Goal: Task Accomplishment & Management: Manage account settings

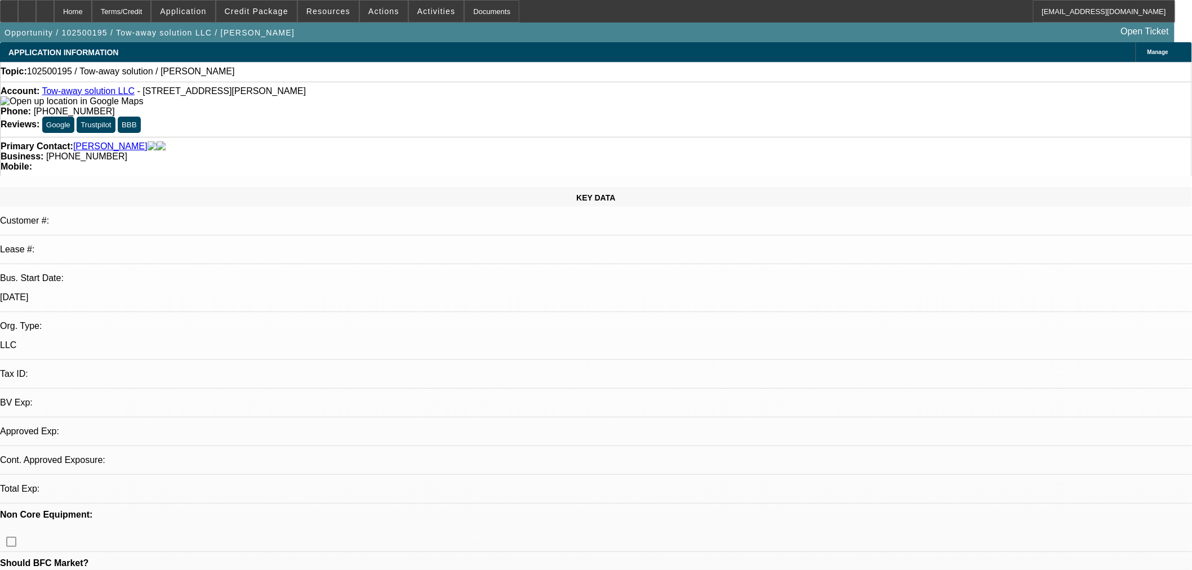
select select "0"
select select "2"
select select "0.1"
select select "4"
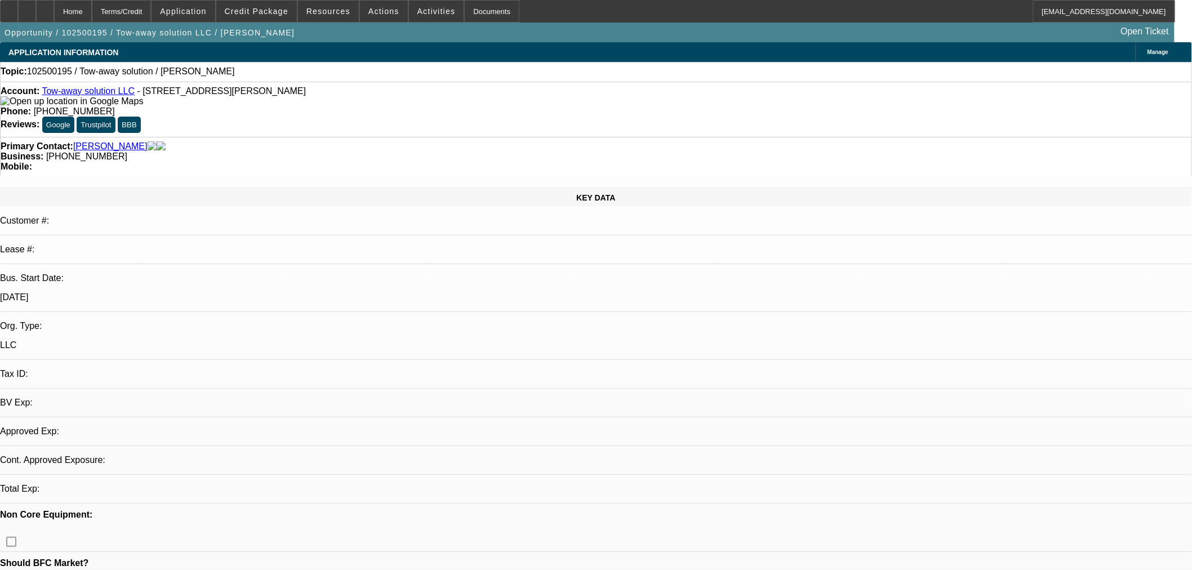
select select "0"
select select "2"
select select "0.1"
select select "4"
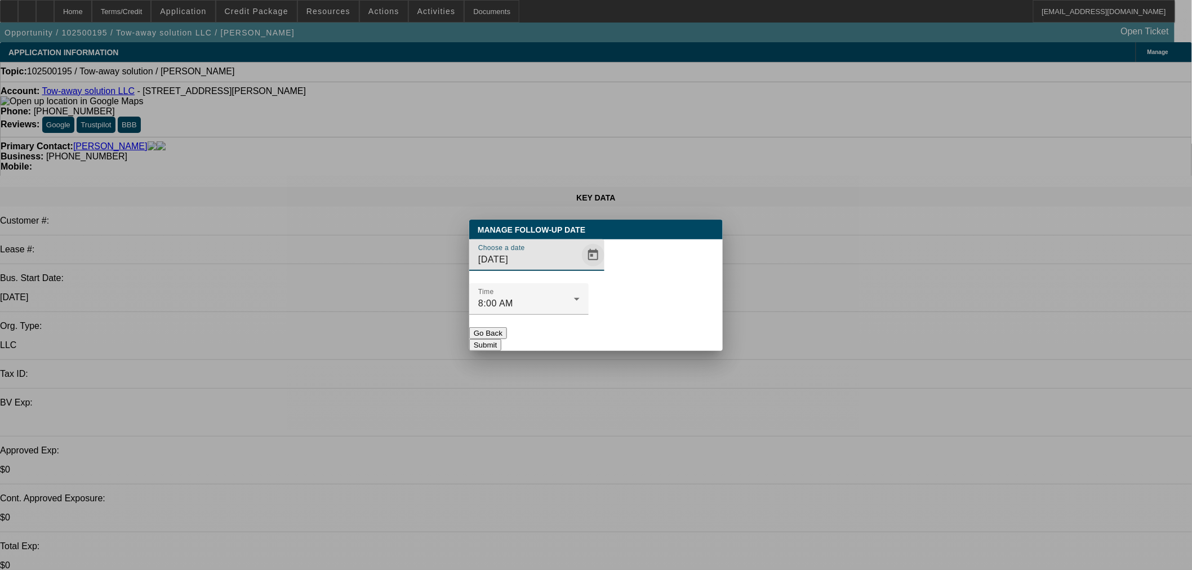
click at [580, 269] on span "Open calendar" at bounding box center [593, 255] width 27 height 27
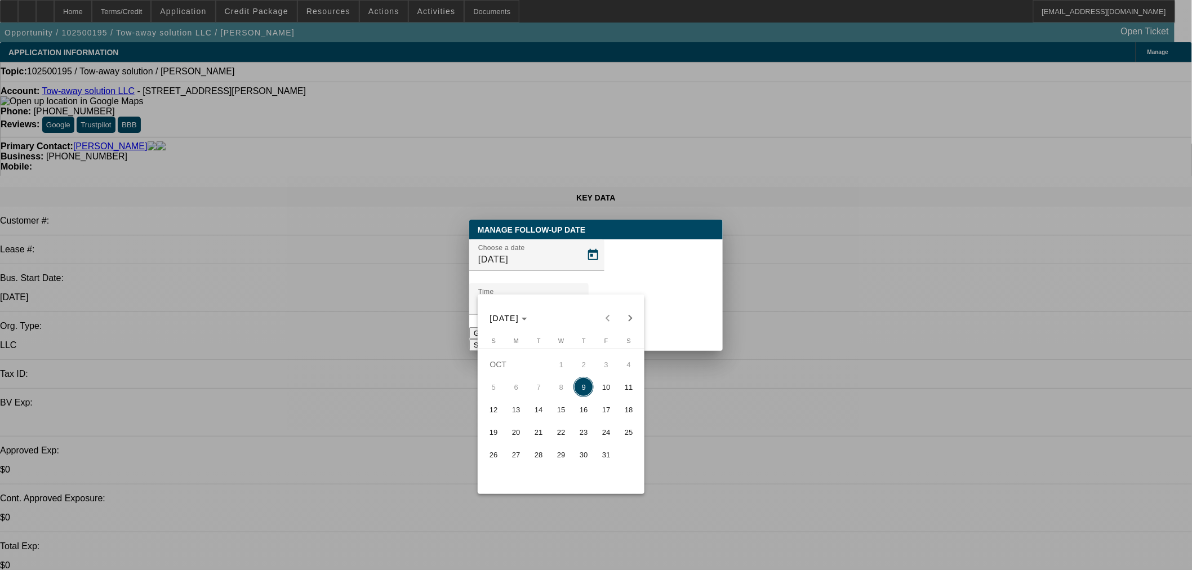
drag, startPoint x: 611, startPoint y: 395, endPoint x: 673, endPoint y: 310, distance: 105.3
click at [611, 395] on span "10" at bounding box center [606, 387] width 20 height 20
type input "[DATE]"
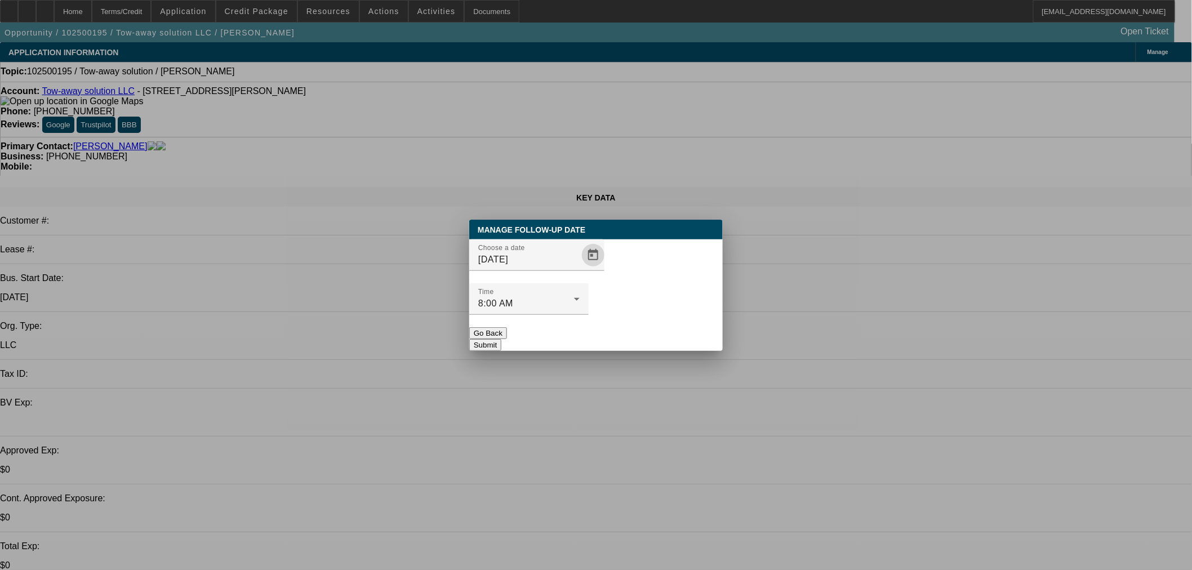
click at [502, 339] on button "Submit" at bounding box center [485, 345] width 32 height 12
